Goal: Find specific page/section: Find specific page/section

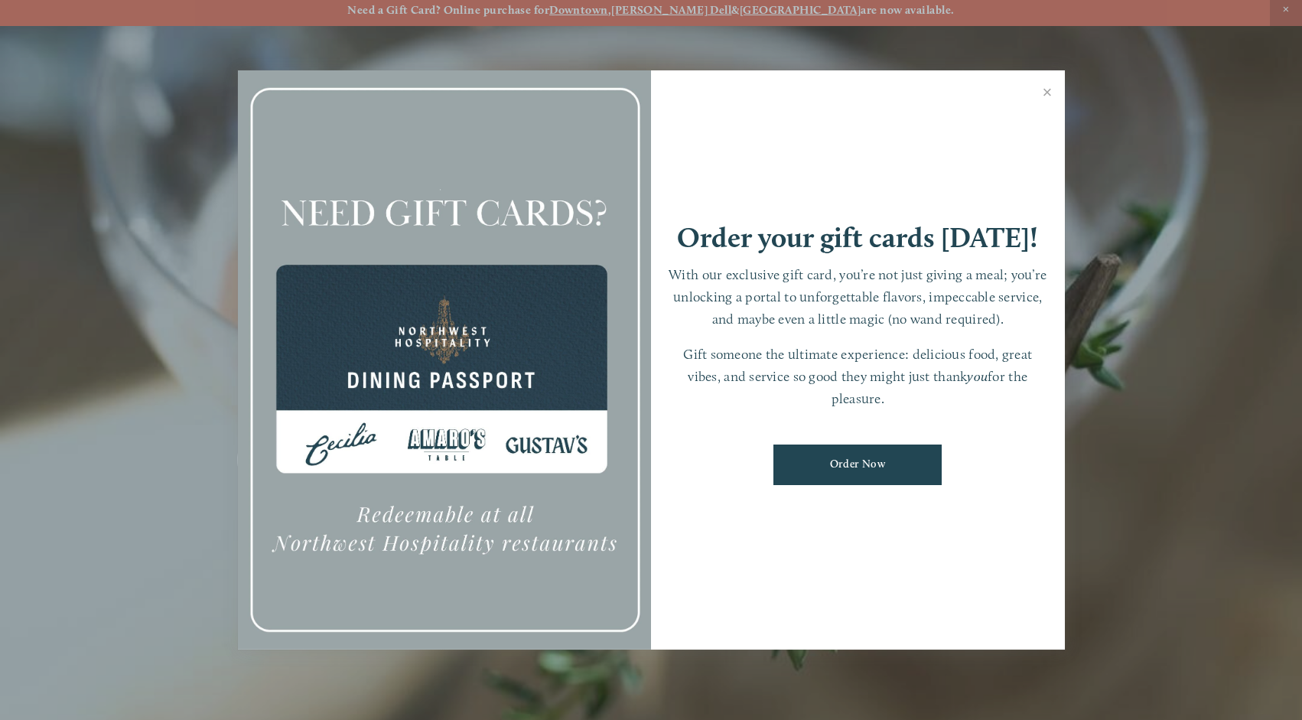
scroll to position [8, 0]
click at [1045, 93] on link "Close" at bounding box center [1048, 94] width 30 height 43
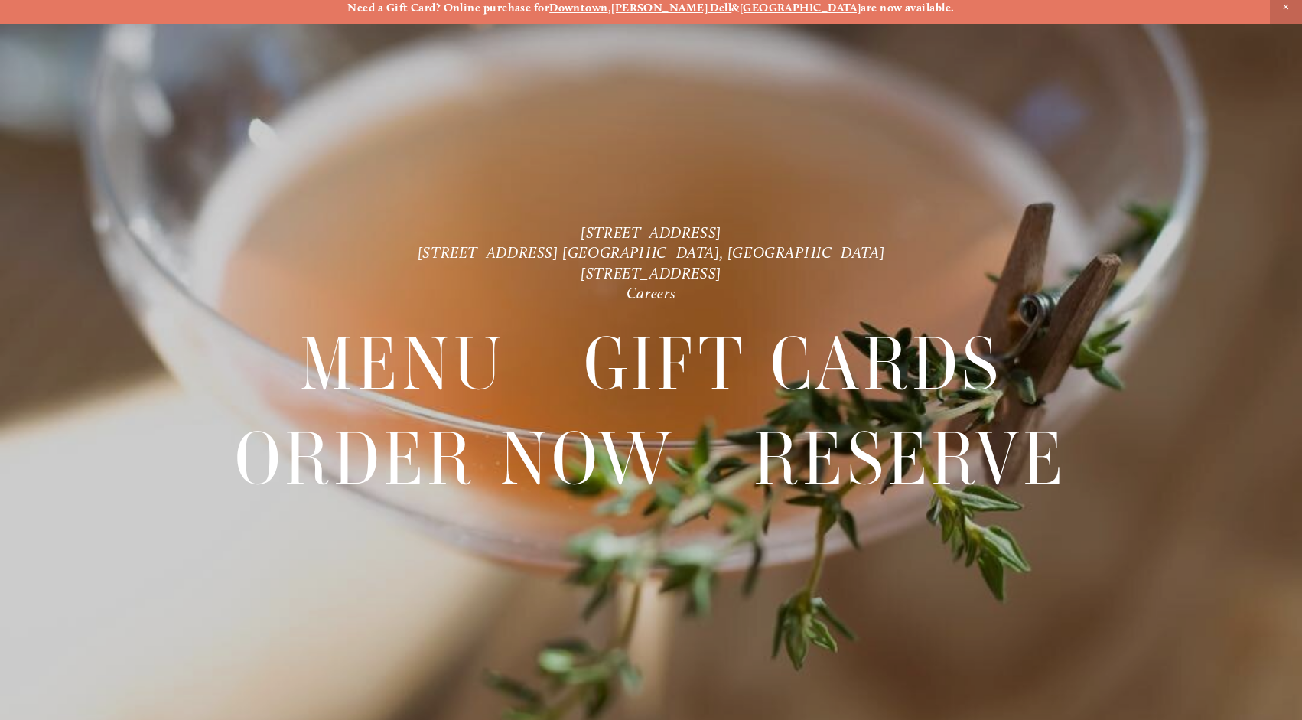
scroll to position [0, 0]
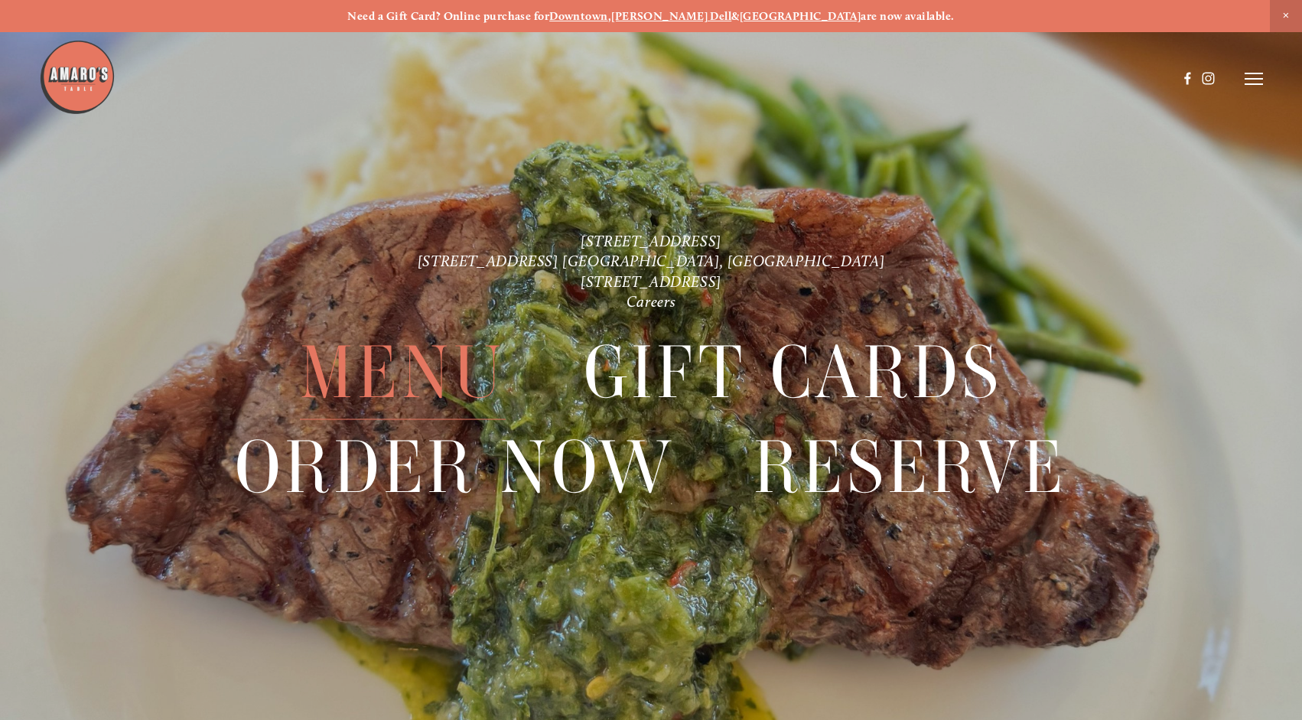
click at [430, 385] on span "Menu" at bounding box center [402, 371] width 205 height 95
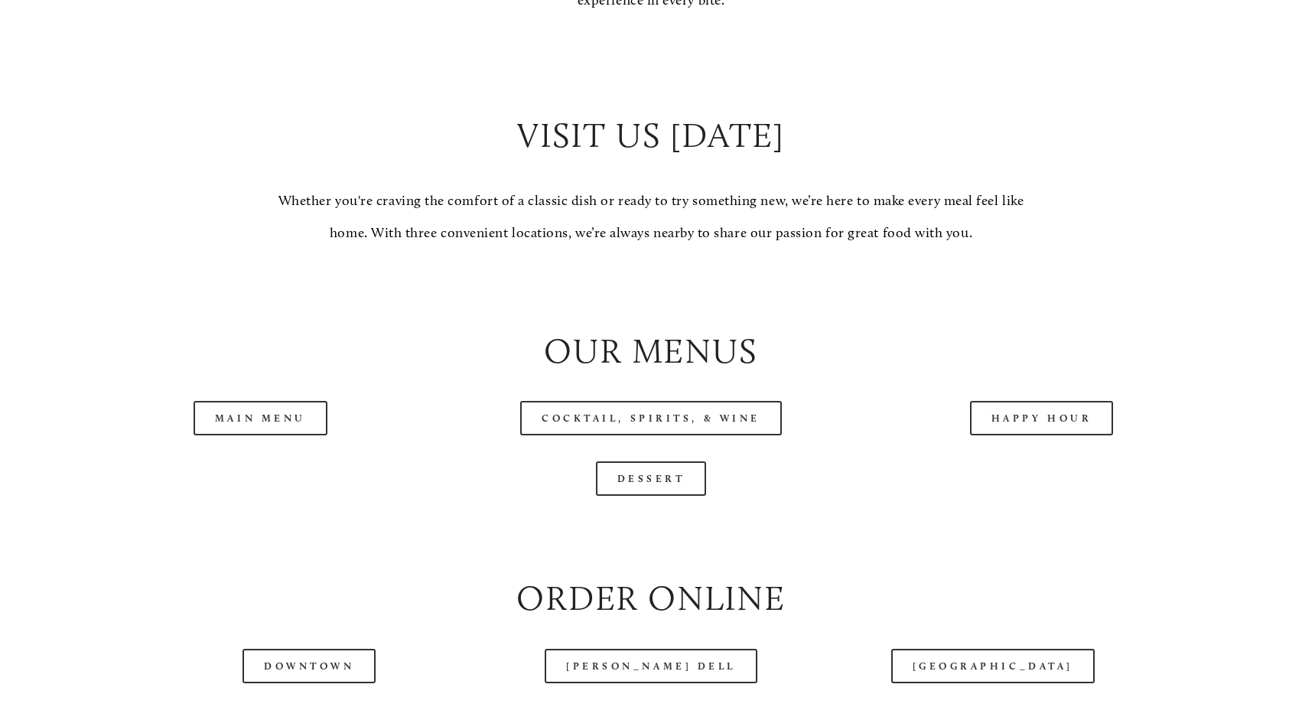
scroll to position [1751, 0]
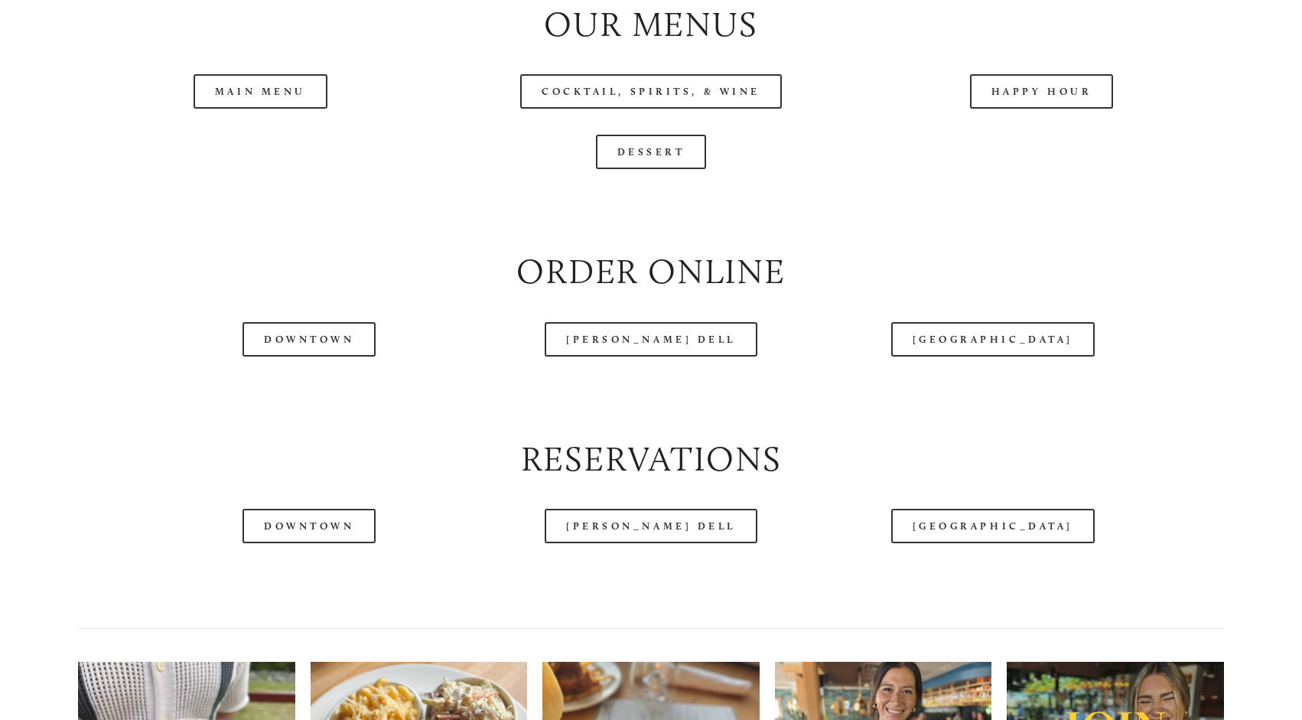
click at [337, 317] on div "Downtown" at bounding box center [309, 339] width 293 height 60
click at [337, 356] on link "Downtown" at bounding box center [308, 339] width 133 height 34
